Goal: Information Seeking & Learning: Check status

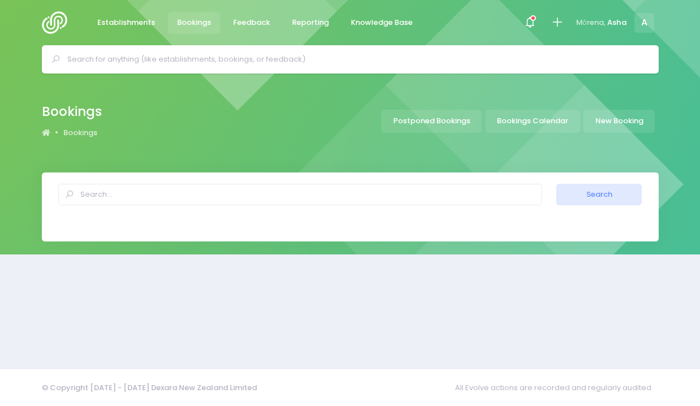
select select "20"
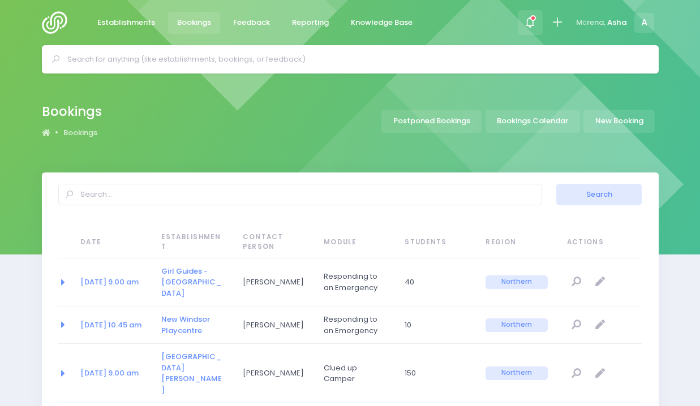
click at [527, 28] on icon at bounding box center [530, 22] width 13 height 13
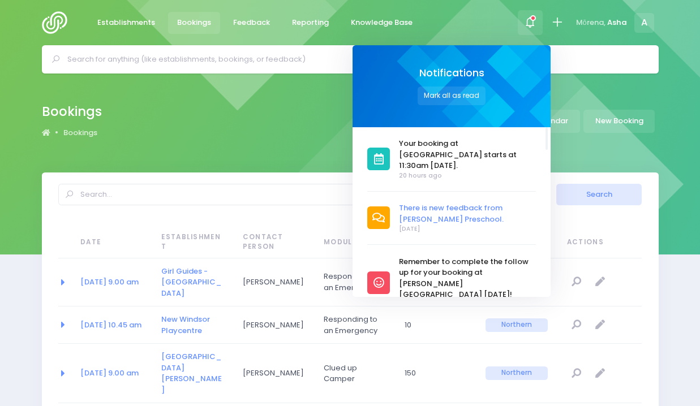
click at [452, 203] on span "There is new feedback from [PERSON_NAME] Preschool." at bounding box center [467, 214] width 137 height 22
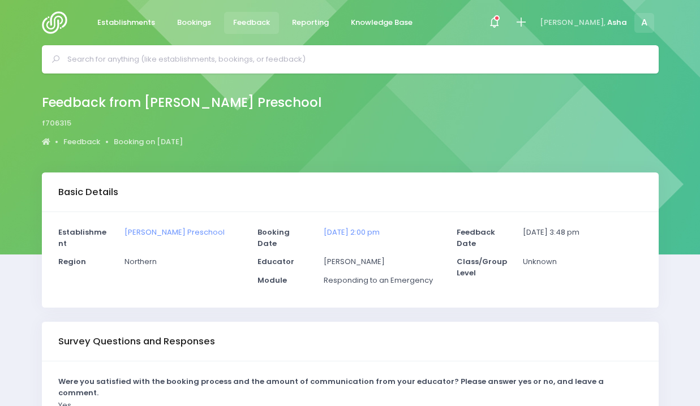
click at [295, 52] on input "text" at bounding box center [355, 59] width 576 height 17
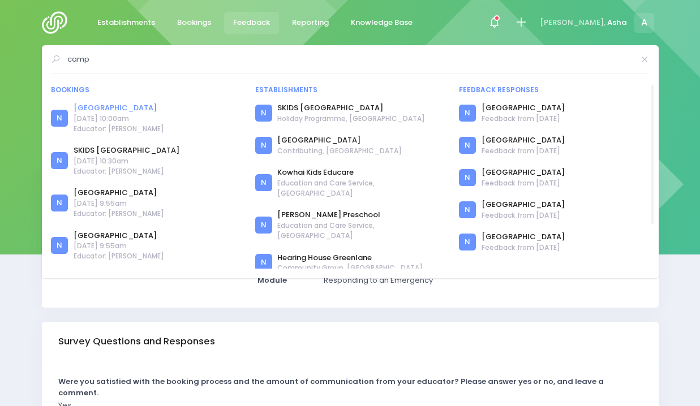
type input "camp"
click at [147, 106] on link "[GEOGRAPHIC_DATA]" at bounding box center [119, 107] width 91 height 11
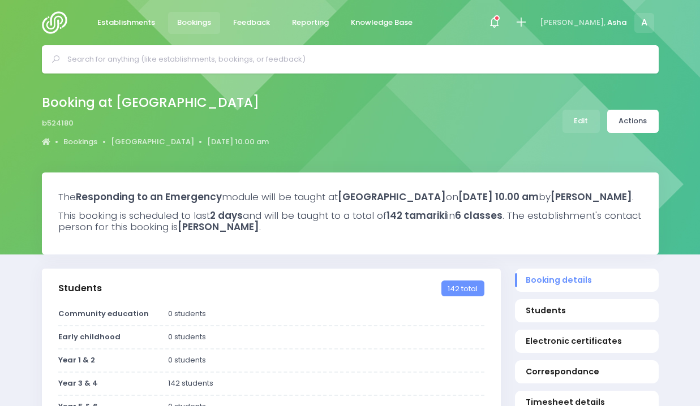
select select "5"
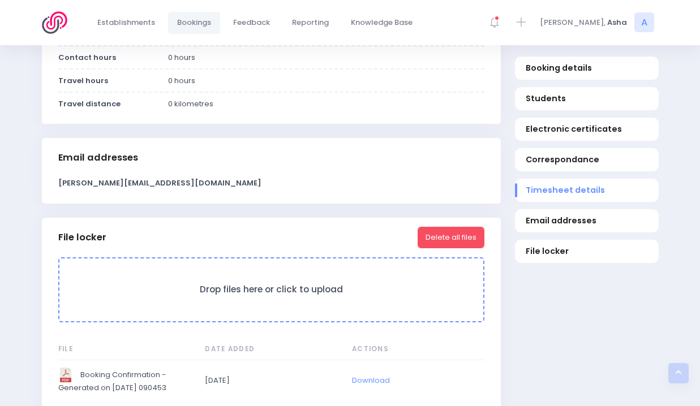
scroll to position [1017, 0]
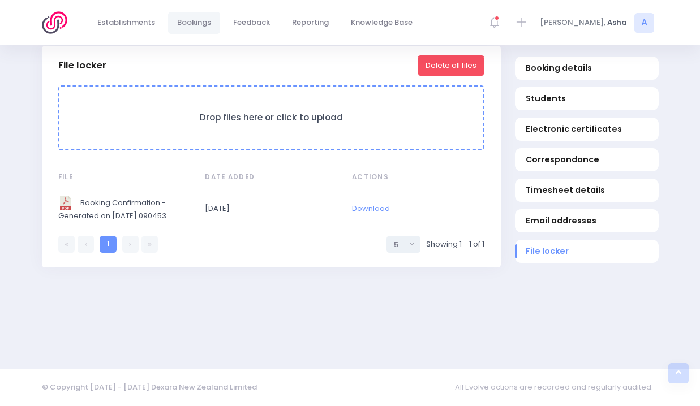
click at [70, 199] on img "Booking Confirmation - Generated on 2025-09-10 090453" at bounding box center [65, 203] width 15 height 15
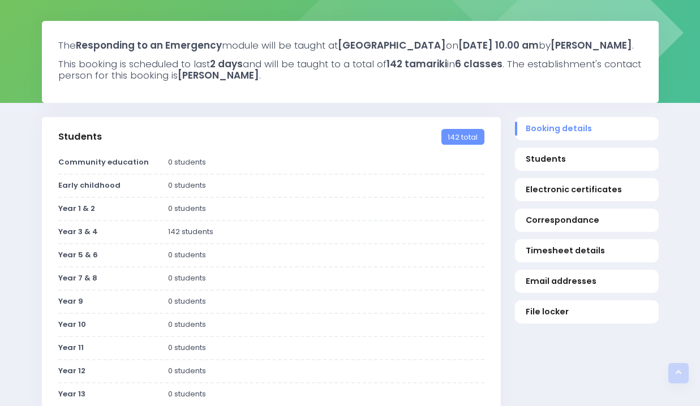
scroll to position [0, 0]
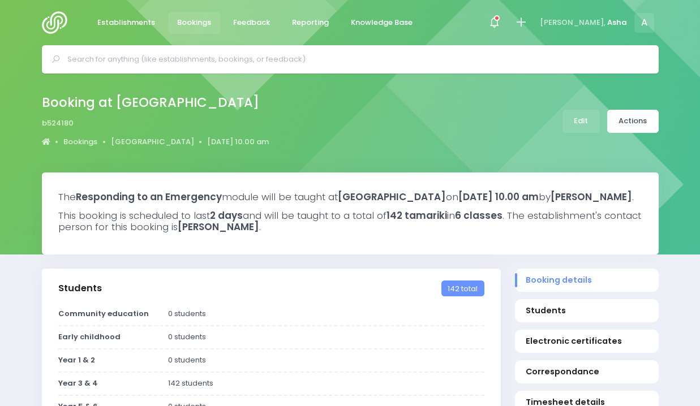
click at [186, 23] on span "Bookings" at bounding box center [194, 22] width 34 height 11
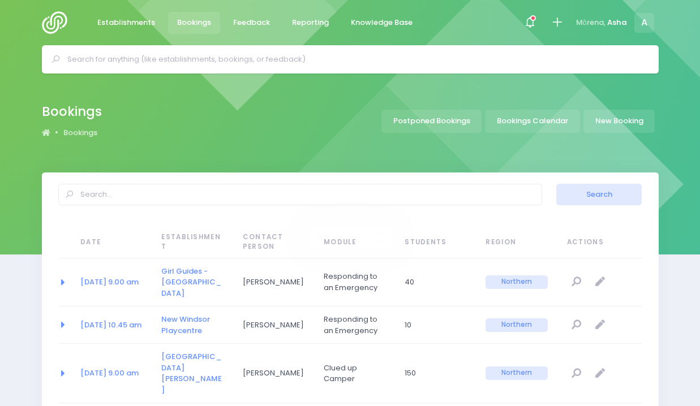
select select "20"
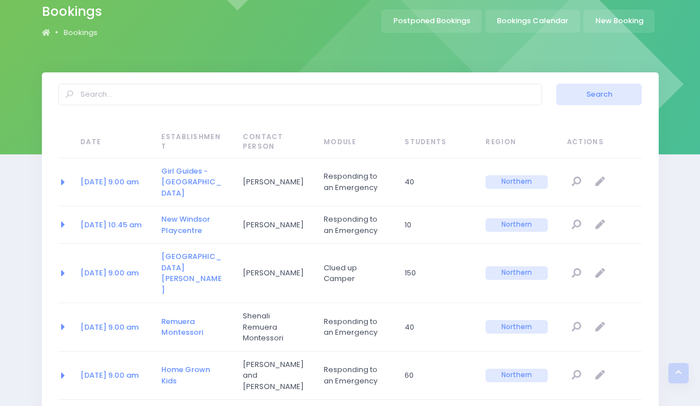
scroll to position [11, 0]
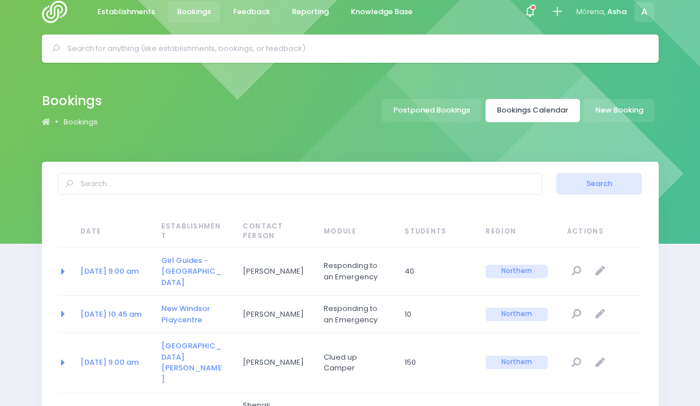
click at [525, 109] on link "Bookings Calendar" at bounding box center [533, 110] width 95 height 23
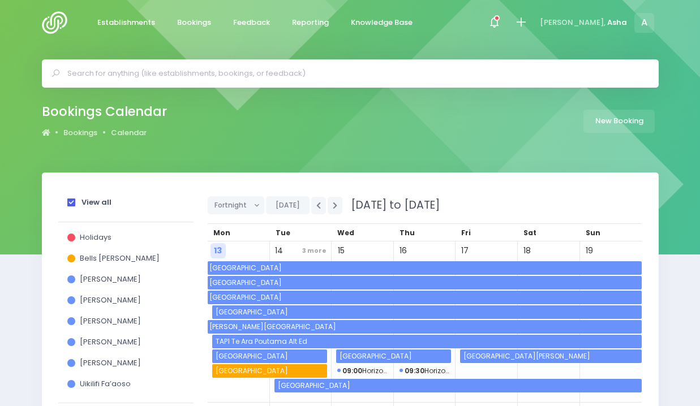
scroll to position [116, 0]
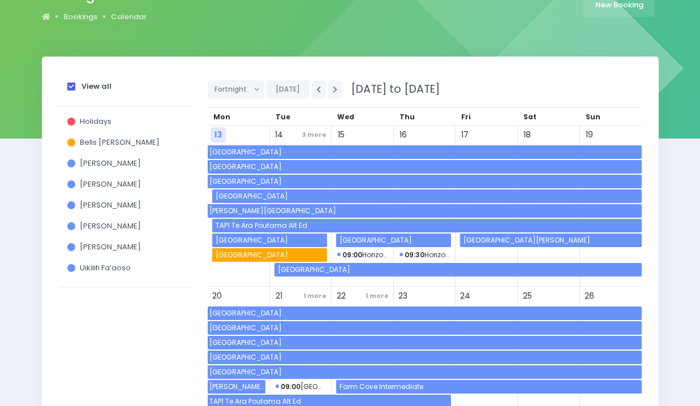
click at [103, 141] on span "Bells Glenn" at bounding box center [120, 142] width 80 height 11
click at [0, 0] on input "Bells Glenn" at bounding box center [0, 0] width 0 height 0
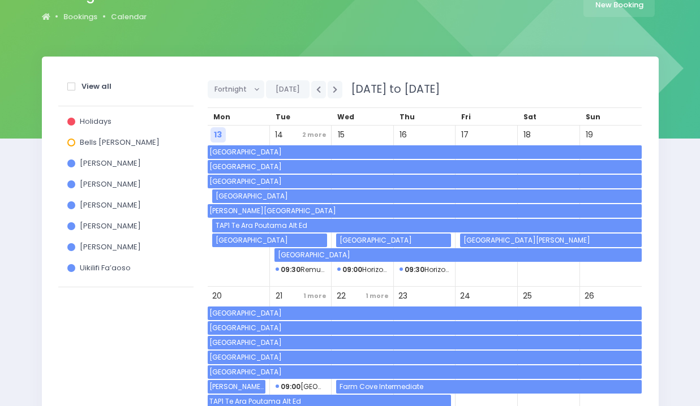
click at [93, 115] on div "Holidays" at bounding box center [125, 123] width 117 height 21
click at [93, 128] on div "Holidays" at bounding box center [125, 123] width 117 height 21
click at [90, 121] on span "Holidays" at bounding box center [96, 121] width 32 height 11
click at [0, 0] on input "Holidays" at bounding box center [0, 0] width 0 height 0
click at [104, 206] on span "[PERSON_NAME]" at bounding box center [110, 205] width 61 height 11
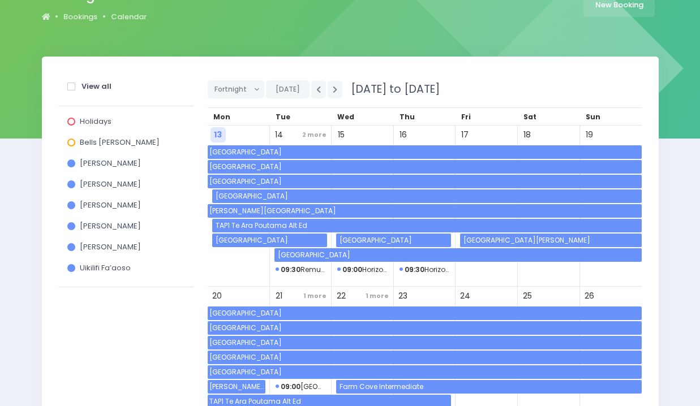
click at [0, 0] on input "[PERSON_NAME]" at bounding box center [0, 0] width 0 height 0
click at [108, 226] on span "[PERSON_NAME]" at bounding box center [110, 226] width 61 height 11
click at [0, 0] on input "[PERSON_NAME]" at bounding box center [0, 0] width 0 height 0
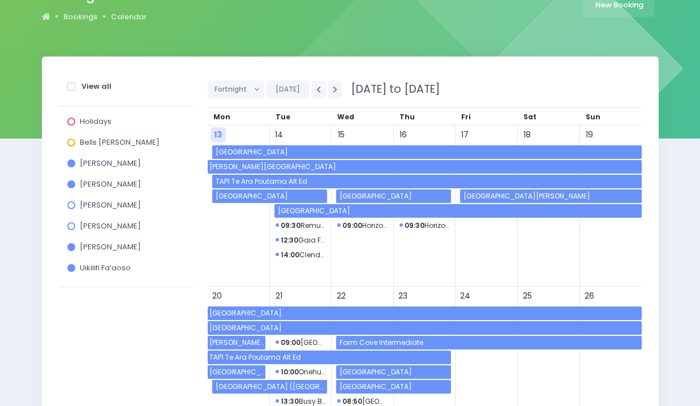
click at [105, 249] on span "[PERSON_NAME]" at bounding box center [110, 247] width 61 height 11
click at [0, 0] on input "[PERSON_NAME]" at bounding box center [0, 0] width 0 height 0
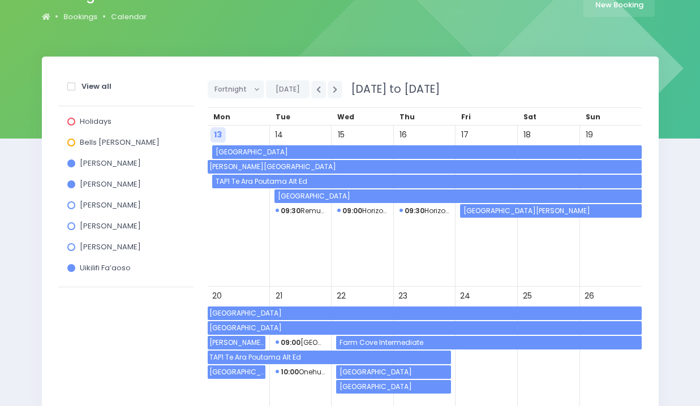
click at [108, 269] on span "Uikilifi Fa’aoso" at bounding box center [105, 268] width 51 height 11
click at [0, 0] on input "Uikilifi Fa’aoso" at bounding box center [0, 0] width 0 height 0
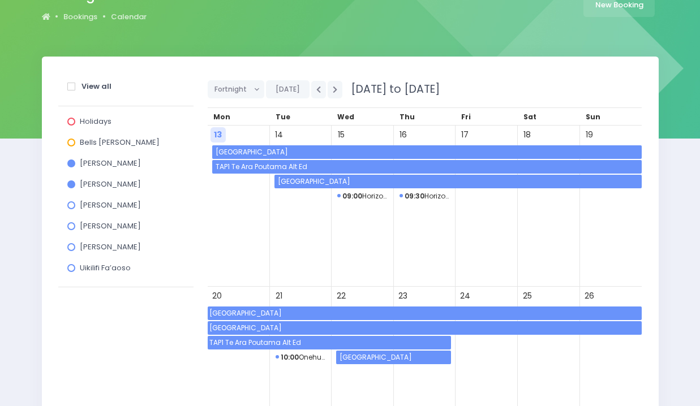
click at [233, 165] on span "TAP1 Te Ara Poutama Alt Ed" at bounding box center [428, 167] width 428 height 14
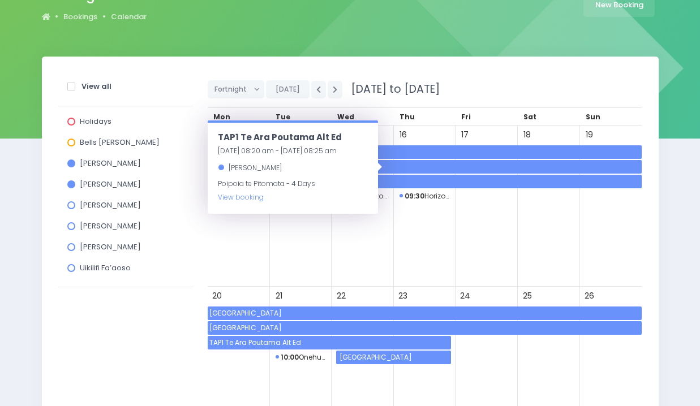
click at [209, 234] on div "13" at bounding box center [239, 206] width 62 height 161
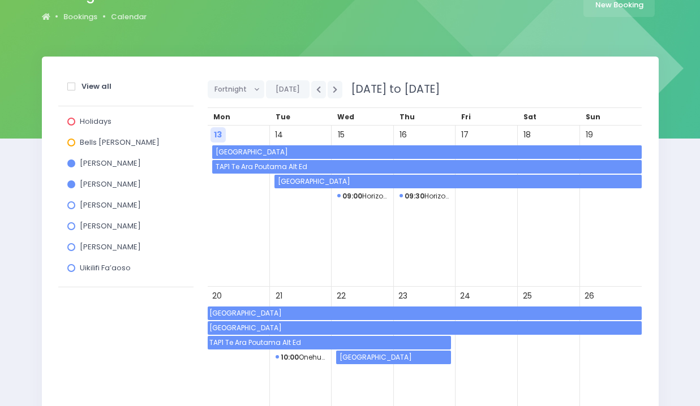
click at [273, 153] on span "Sunnybrae Normal School" at bounding box center [428, 152] width 428 height 14
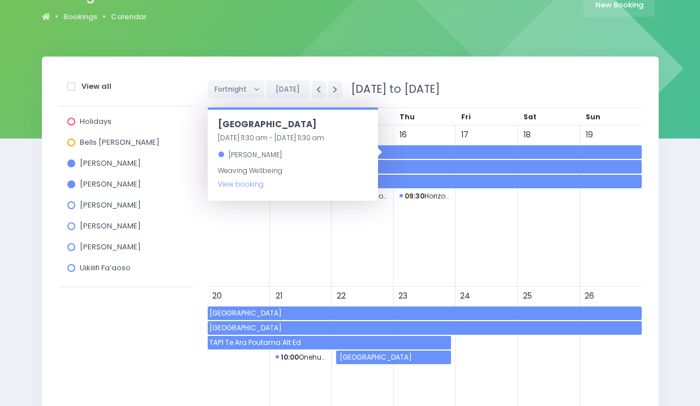
click at [242, 250] on div "13" at bounding box center [239, 206] width 62 height 161
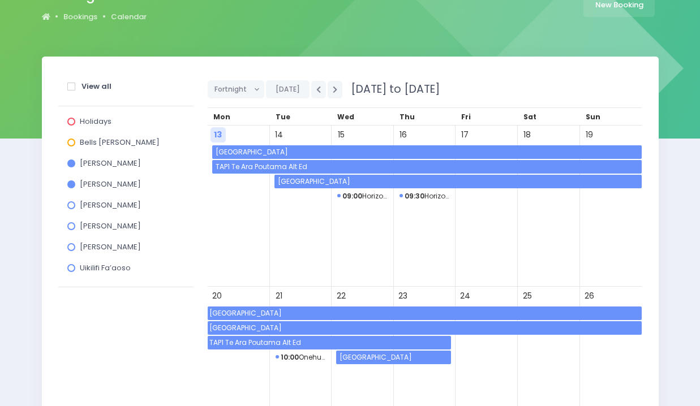
click at [122, 269] on span "Uikilifi Fa’aoso" at bounding box center [105, 268] width 51 height 11
click at [0, 0] on input "Uikilifi Fa’aoso" at bounding box center [0, 0] width 0 height 0
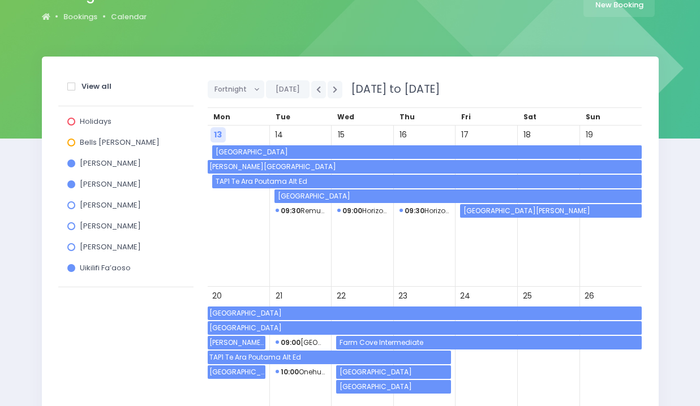
click at [122, 268] on span "Uikilifi Fa’aoso" at bounding box center [105, 268] width 51 height 11
click at [0, 0] on input "Uikilifi Fa’aoso" at bounding box center [0, 0] width 0 height 0
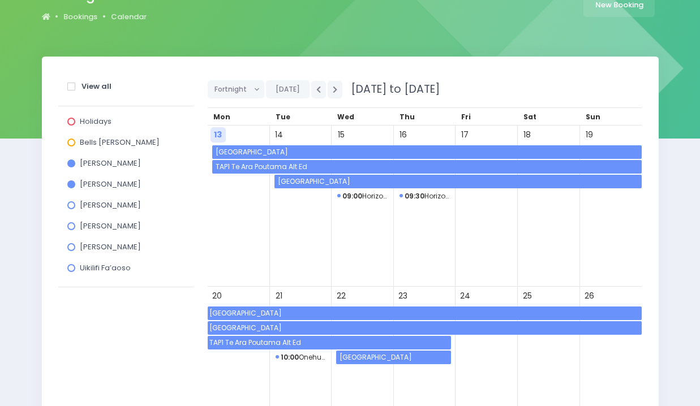
click at [112, 273] on span "Uikilifi Fa’aoso" at bounding box center [105, 268] width 51 height 11
click at [0, 0] on input "Uikilifi Fa’aoso" at bounding box center [0, 0] width 0 height 0
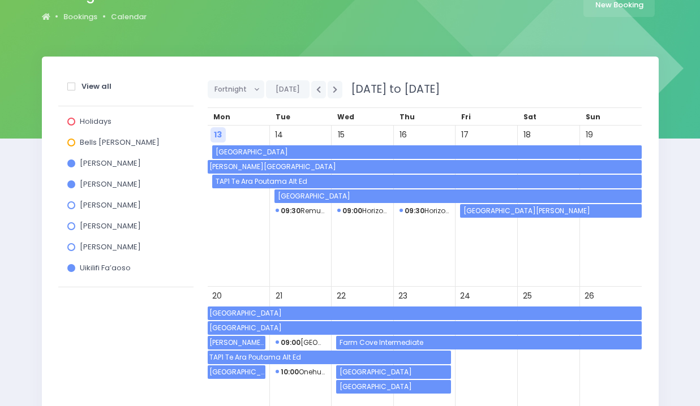
click at [259, 179] on span "TAP1 Te Ara Poutama Alt Ed" at bounding box center [428, 182] width 428 height 14
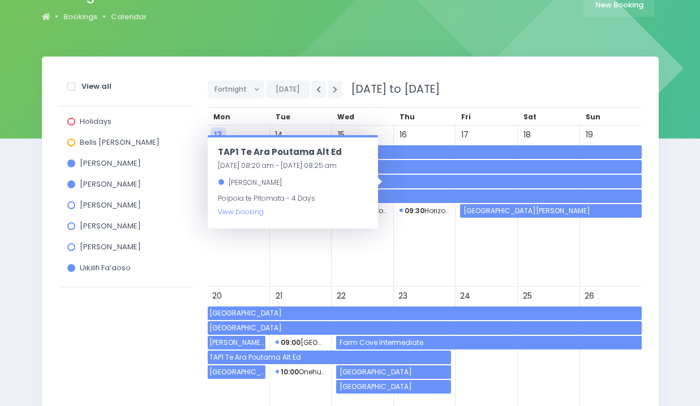
click at [254, 246] on div "13" at bounding box center [239, 206] width 62 height 161
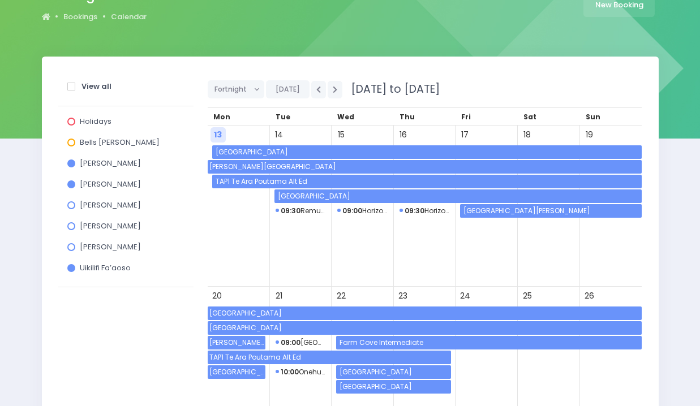
click at [121, 271] on span "Uikilifi Fa’aoso" at bounding box center [105, 268] width 51 height 11
click at [0, 0] on input "Uikilifi Fa’aoso" at bounding box center [0, 0] width 0 height 0
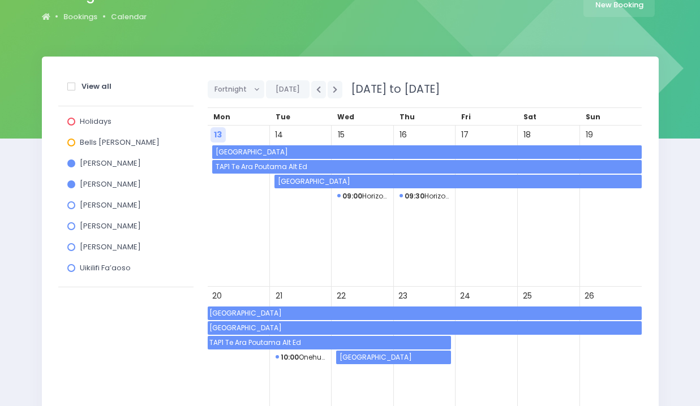
click at [108, 183] on span "Jess Bates" at bounding box center [110, 184] width 61 height 11
click at [0, 0] on input "Jess Bates" at bounding box center [0, 0] width 0 height 0
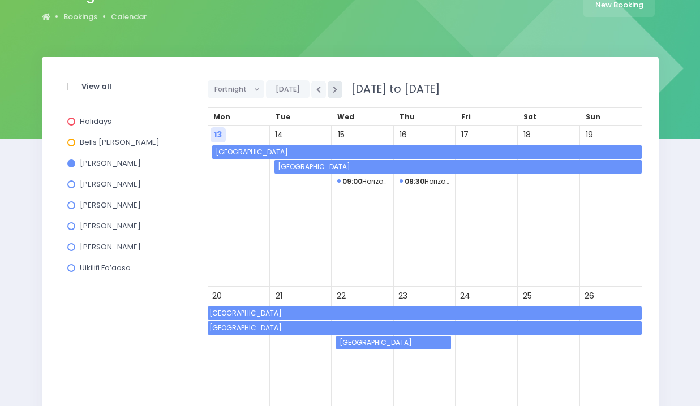
click at [328, 88] on button "button" at bounding box center [335, 90] width 15 height 18
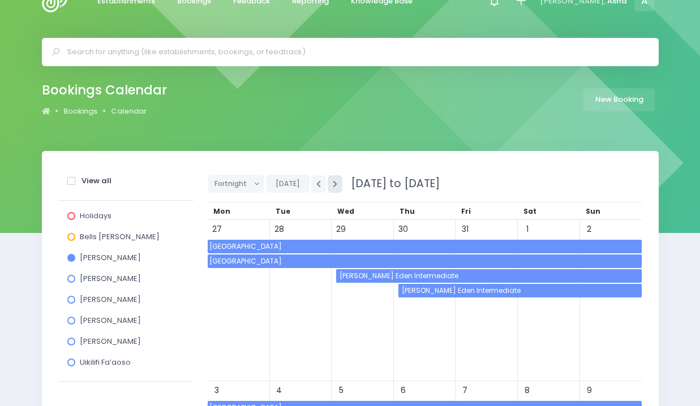
scroll to position [6, 0]
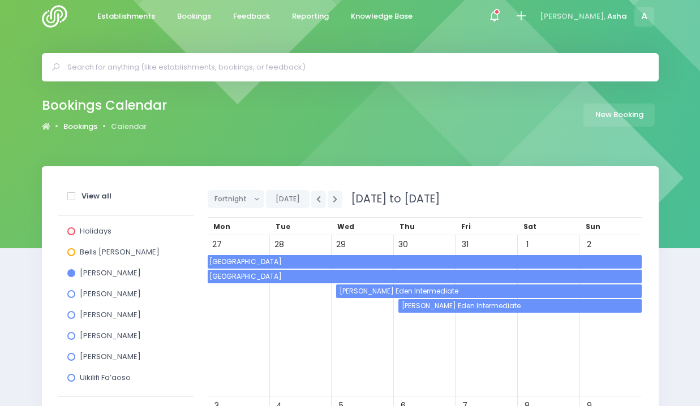
click at [76, 129] on link "Bookings" at bounding box center [80, 126] width 34 height 11
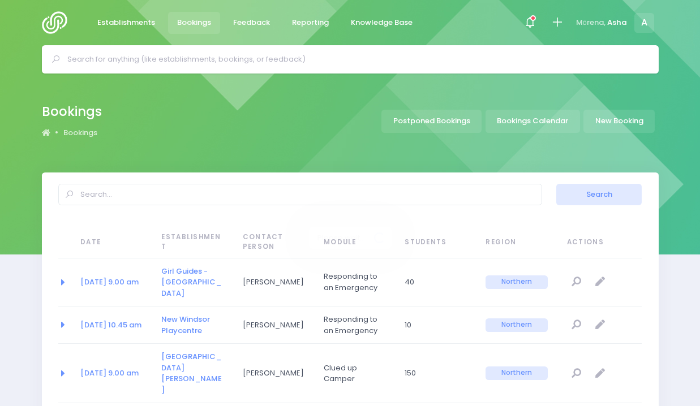
select select "20"
click at [644, 18] on span "A" at bounding box center [645, 23] width 20 height 20
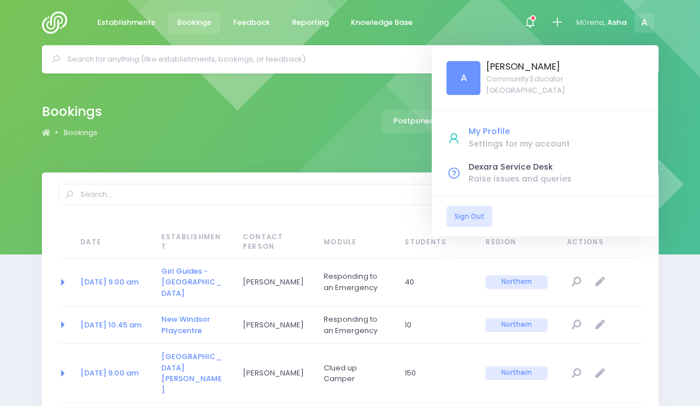
click at [469, 140] on div "Settings for my account" at bounding box center [556, 144] width 175 height 12
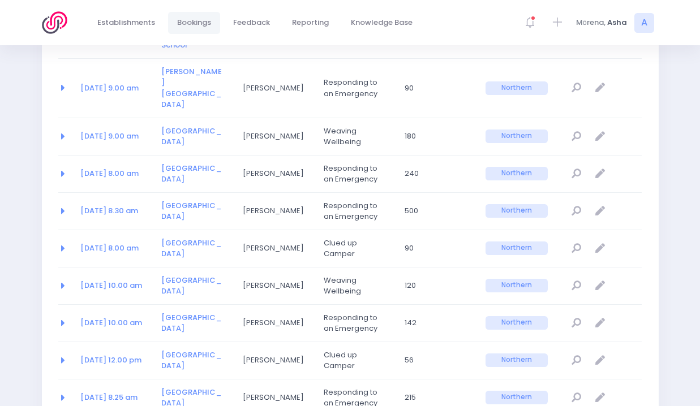
scroll to position [743, 0]
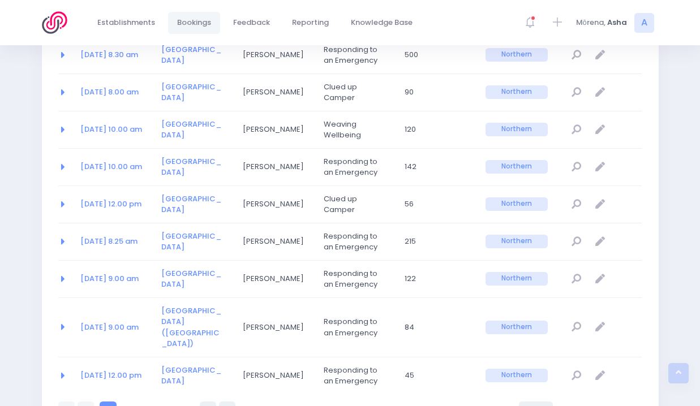
click at [198, 19] on span "Bookings" at bounding box center [194, 22] width 34 height 11
click at [195, 23] on span "Bookings" at bounding box center [194, 22] width 34 height 11
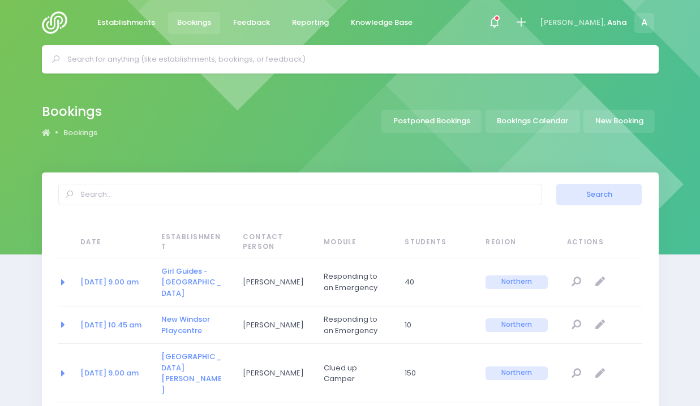
select select "20"
click at [209, 191] on input "text" at bounding box center [300, 195] width 484 height 22
type input "asha"
click at [556, 184] on button "Search" at bounding box center [598, 195] width 85 height 22
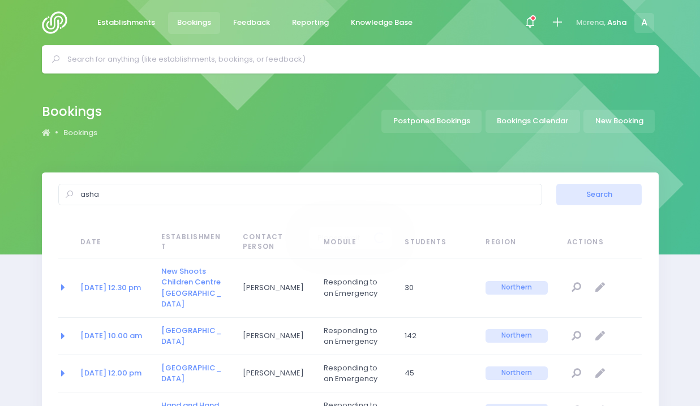
select select "20"
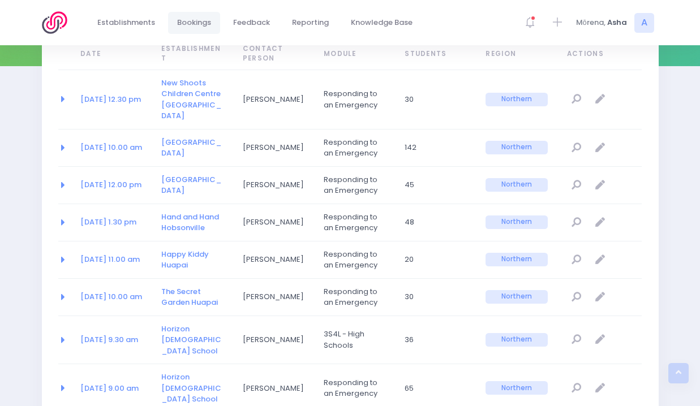
scroll to position [185, 0]
